Goal: Communication & Community: Share content

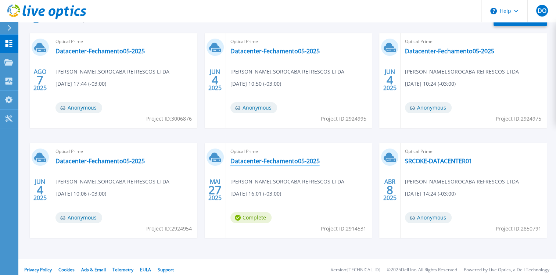
scroll to position [132, 0]
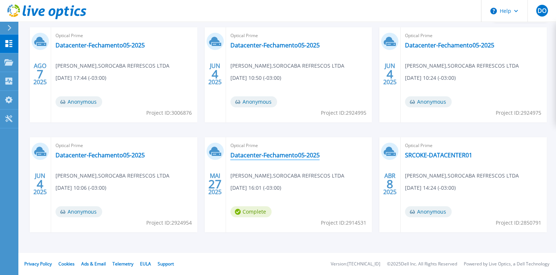
click at [287, 152] on link "Datacenter-Fechamento05-2025" at bounding box center [275, 155] width 89 height 7
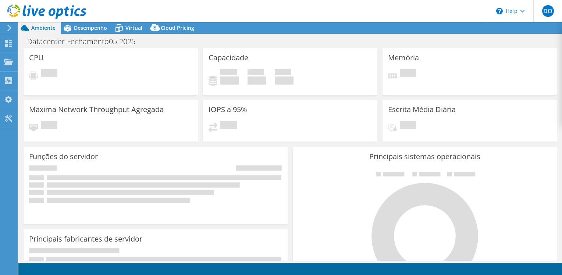
select select "SouthAmerica"
select select "USD"
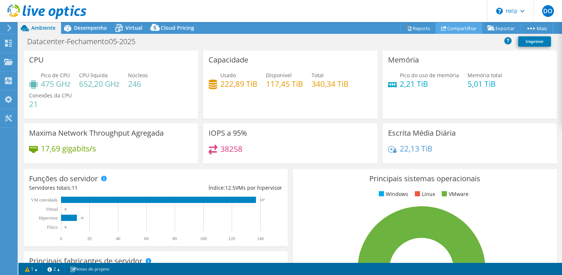
click at [458, 27] on link "Compartilhar" at bounding box center [458, 27] width 47 height 11
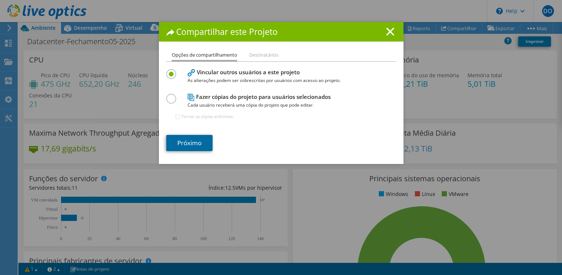
click at [196, 142] on link "Próximo" at bounding box center [189, 143] width 46 height 16
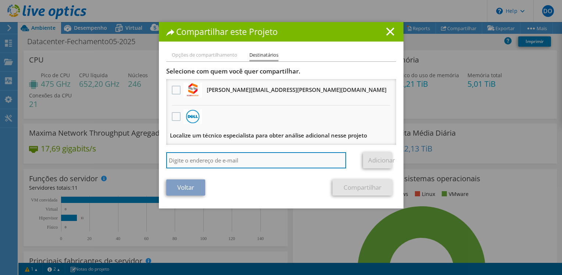
click at [200, 164] on input "search" at bounding box center [256, 160] width 180 height 16
type input "davi@anext.com.br"
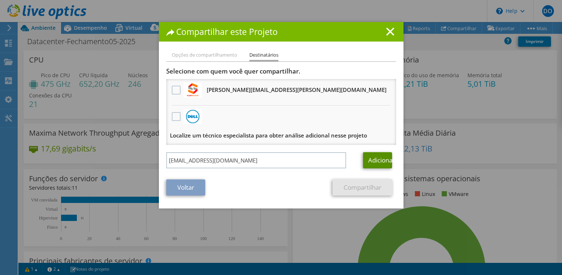
click at [378, 161] on link "Adicionar" at bounding box center [377, 160] width 29 height 16
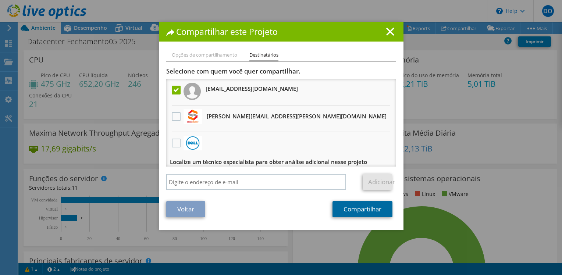
click at [371, 211] on link "Compartilhar" at bounding box center [363, 209] width 60 height 16
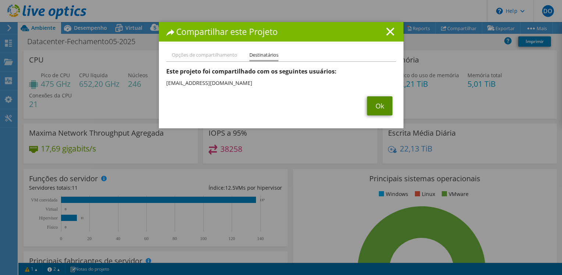
click at [375, 108] on link "Ok" at bounding box center [379, 105] width 25 height 19
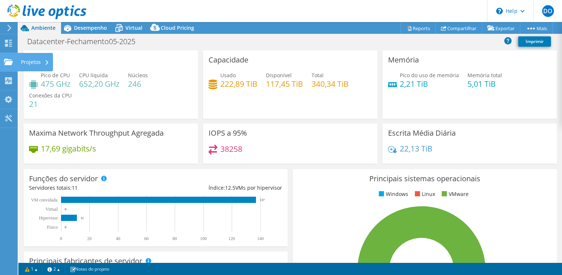
click at [22, 62] on div "Projetos" at bounding box center [35, 62] width 36 height 18
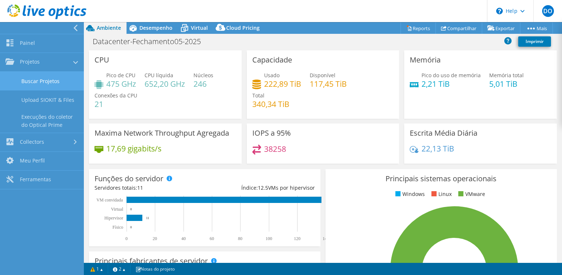
click at [31, 82] on link "Buscar Projetos" at bounding box center [42, 81] width 84 height 19
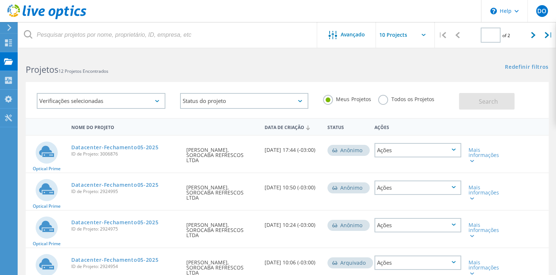
type input "1"
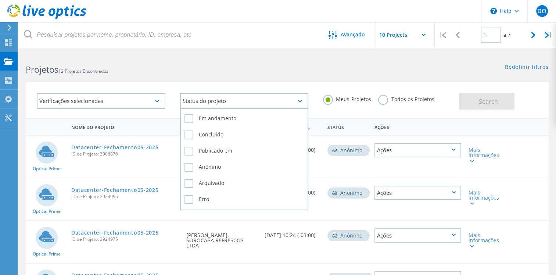
click at [278, 99] on div "Status do projeto" at bounding box center [244, 101] width 129 height 16
click at [227, 137] on label "Concluído" at bounding box center [245, 135] width 120 height 9
click at [0, 0] on input "Concluído" at bounding box center [0, 0] width 0 height 0
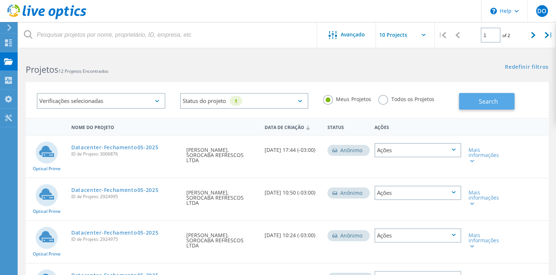
click at [491, 101] on span "Search" at bounding box center [488, 101] width 19 height 8
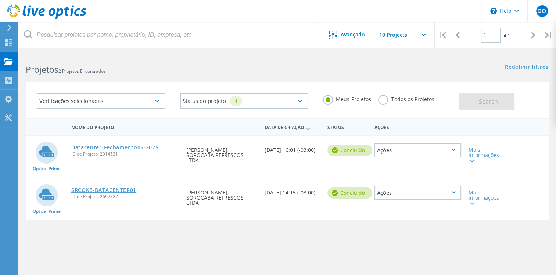
click at [124, 188] on link "SRCOKE-DATACENTER01" at bounding box center [103, 190] width 65 height 5
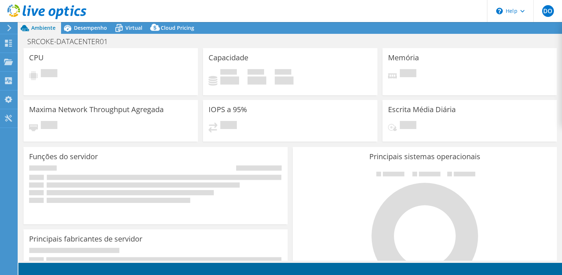
select select "USEast"
select select "BRL"
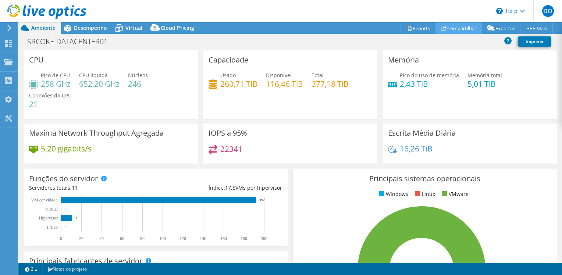
click at [441, 32] on link "Compartilhar" at bounding box center [458, 27] width 47 height 11
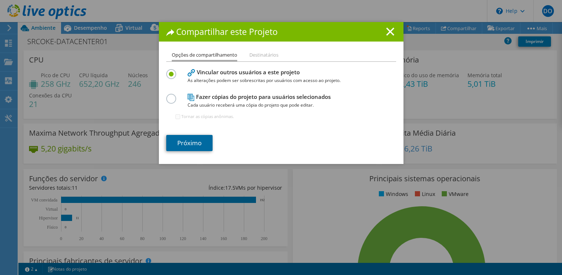
click at [193, 149] on link "Próximo" at bounding box center [189, 143] width 46 height 16
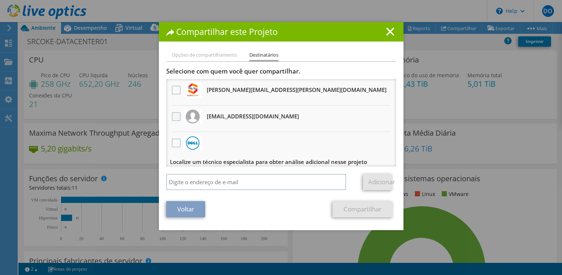
click at [172, 115] on label at bounding box center [177, 116] width 11 height 9
click at [0, 0] on input "checkbox" at bounding box center [0, 0] width 0 height 0
click at [363, 208] on link "Compartilhar" at bounding box center [363, 209] width 60 height 16
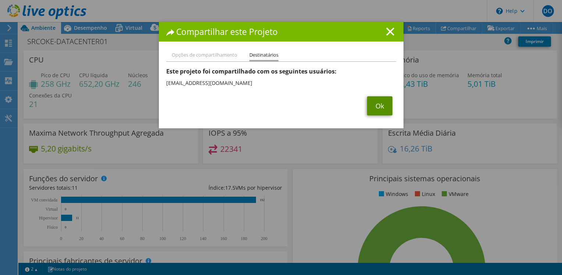
click at [376, 103] on link "Ok" at bounding box center [379, 105] width 25 height 19
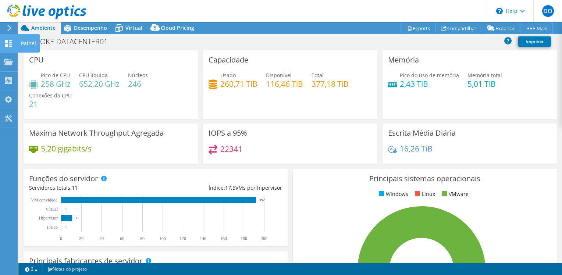
click at [10, 44] on use at bounding box center [8, 43] width 7 height 7
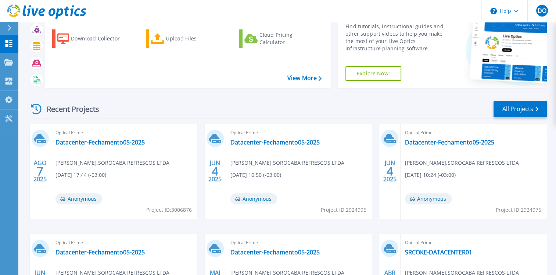
scroll to position [74, 0]
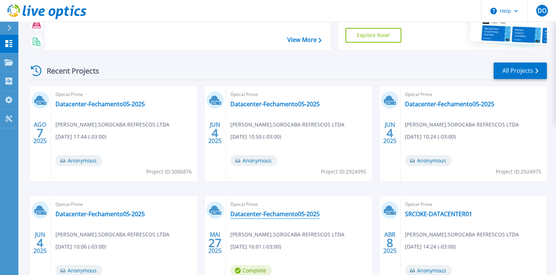
click at [266, 216] on link "Datacenter-Fechamento05-2025" at bounding box center [275, 213] width 89 height 7
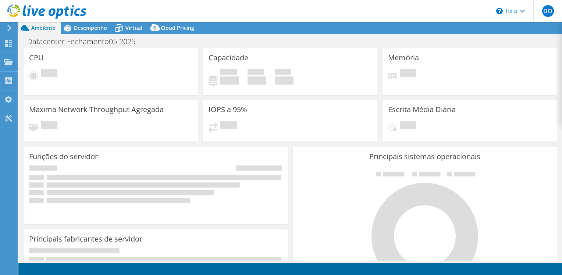
select select "SouthAmerica"
